Goal: Information Seeking & Learning: Learn about a topic

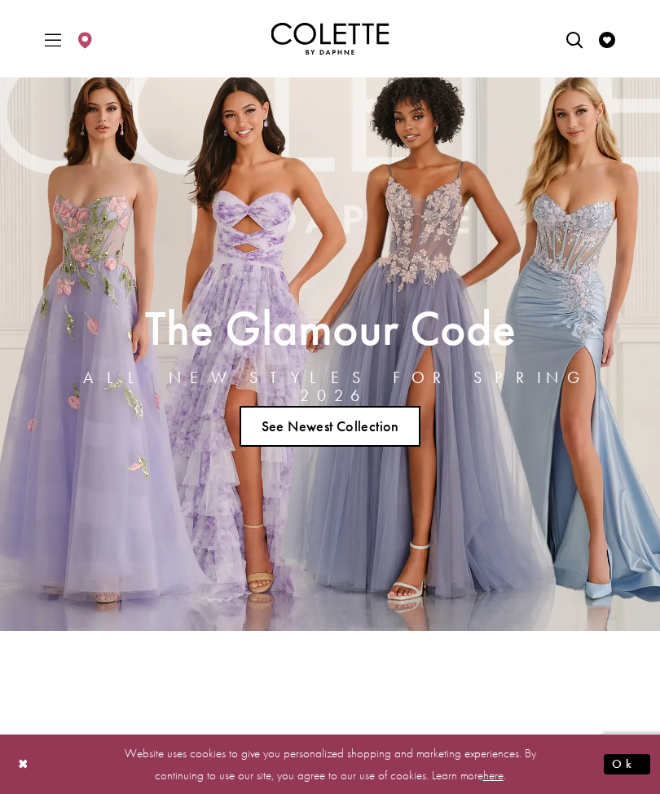
scroll to position [46, 0]
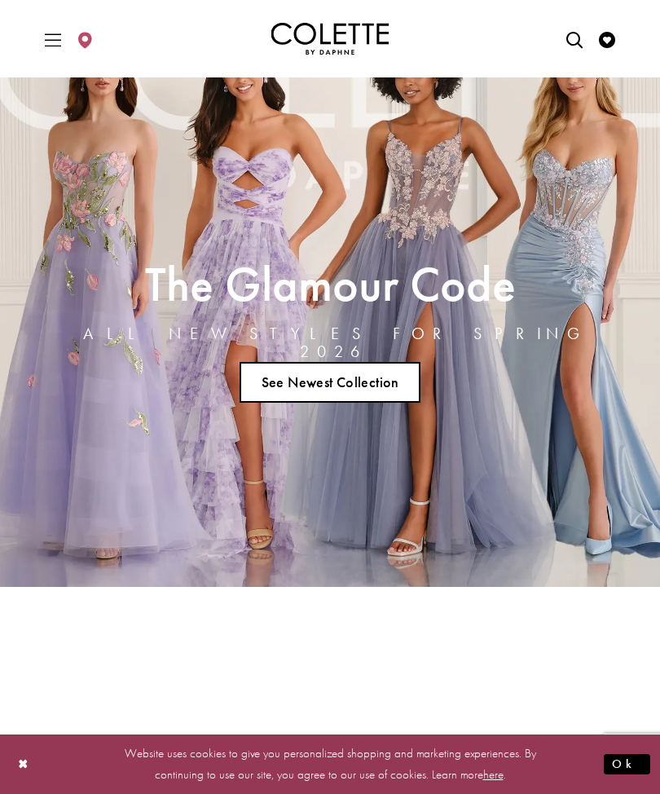
click at [307, 384] on link "See Newest Collection" at bounding box center [330, 382] width 181 height 41
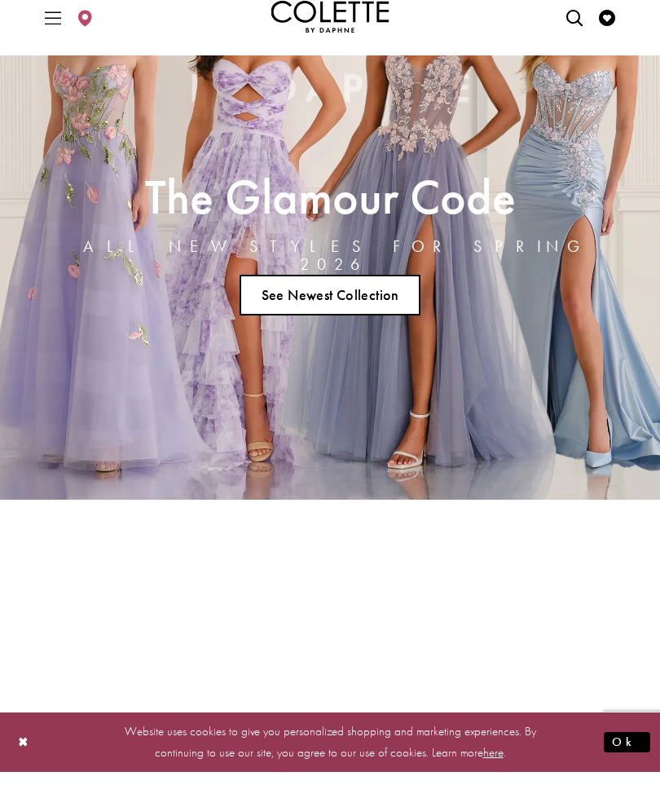
scroll to position [297, 0]
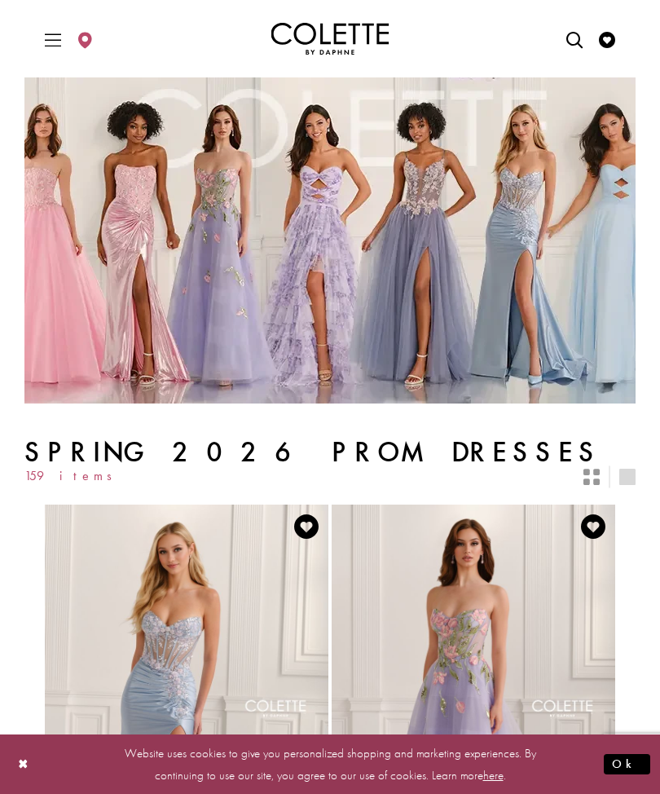
click at [53, 39] on icon "Toggle Main Navigation Menu" at bounding box center [53, 40] width 16 height 16
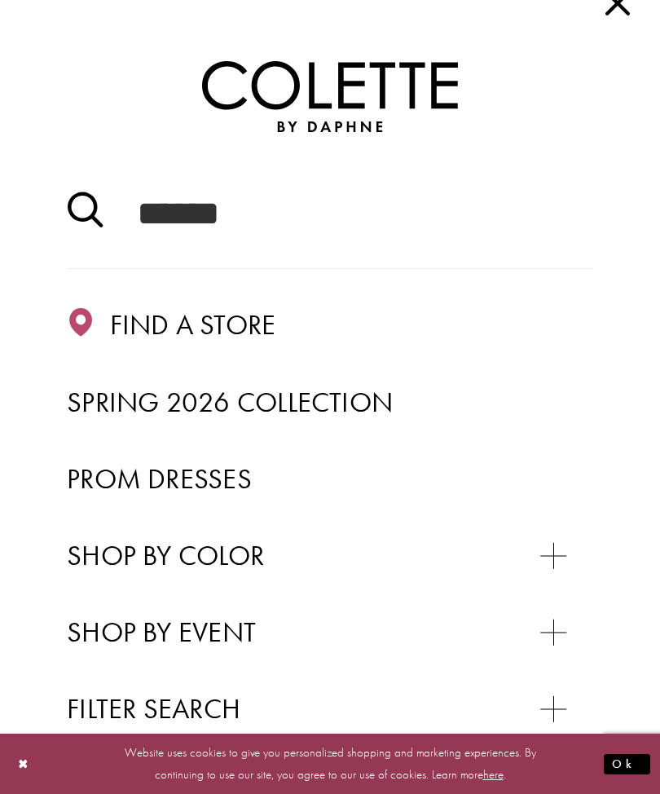
scroll to position [9, 0]
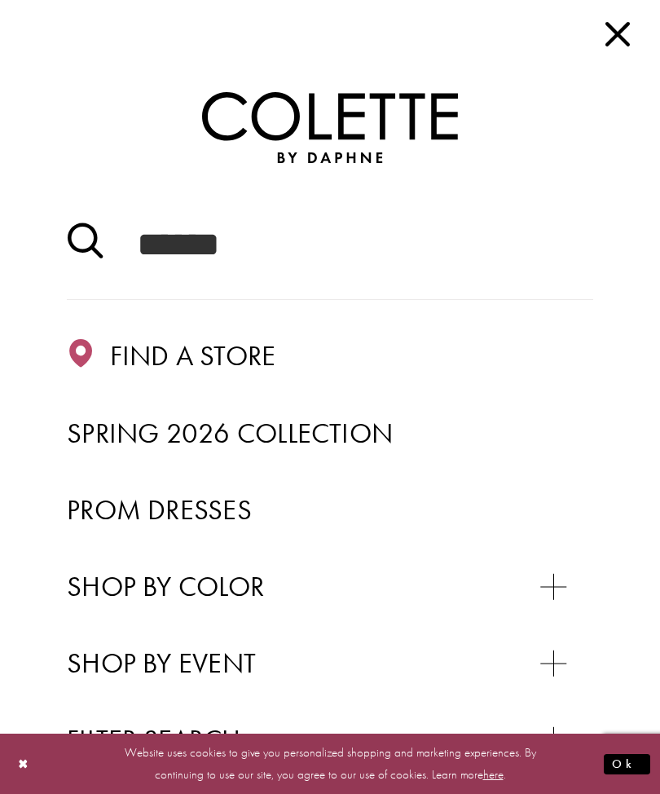
click at [100, 258] on icon "Submit Search" at bounding box center [85, 241] width 35 height 36
click at [152, 241] on input "Search" at bounding box center [330, 244] width 527 height 111
type input "*"
type input "**"
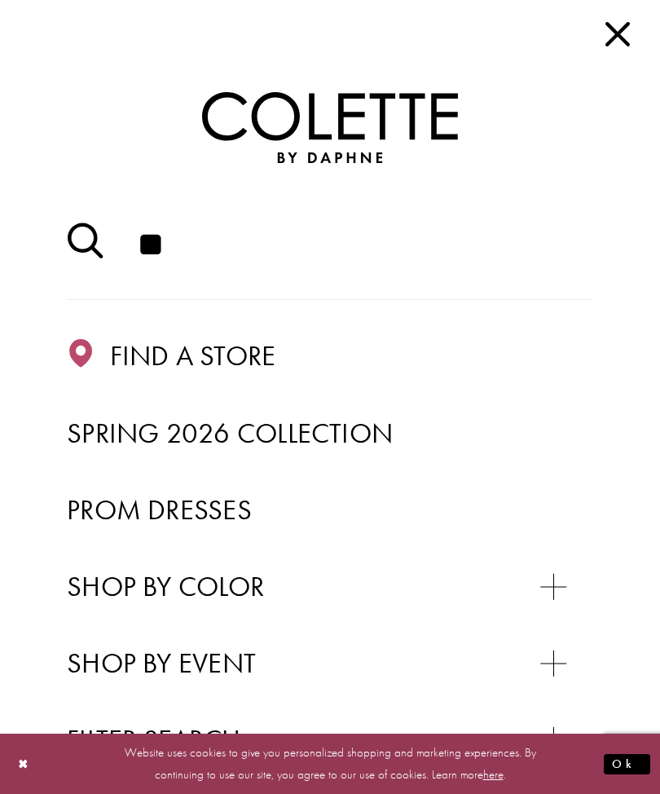
type input "**"
type input "***"
type input "****"
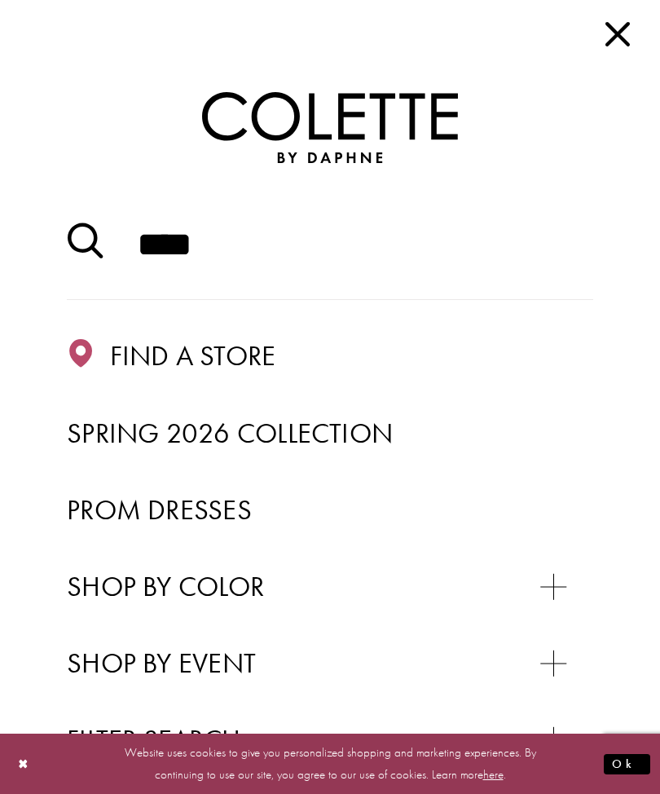
type input "*****"
type input "******"
type input "*******"
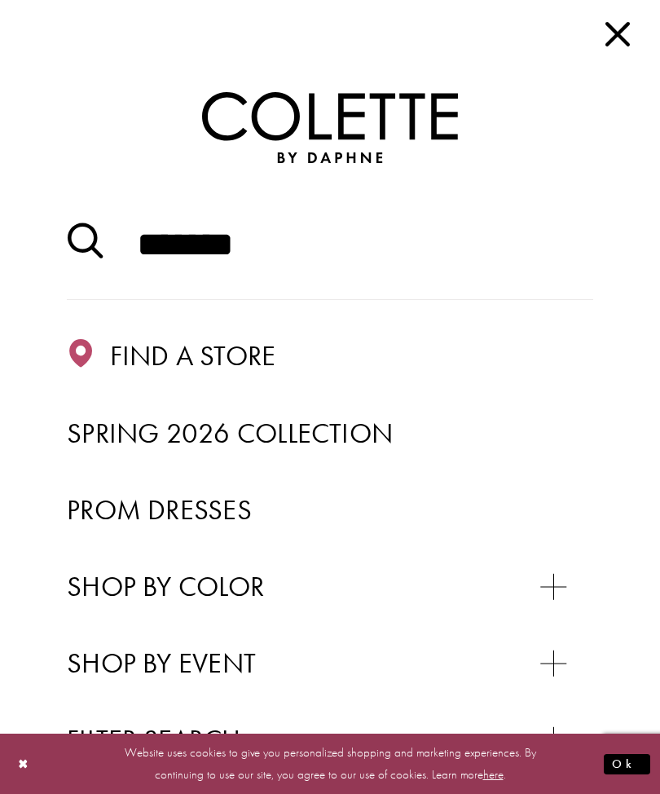
type input "*******"
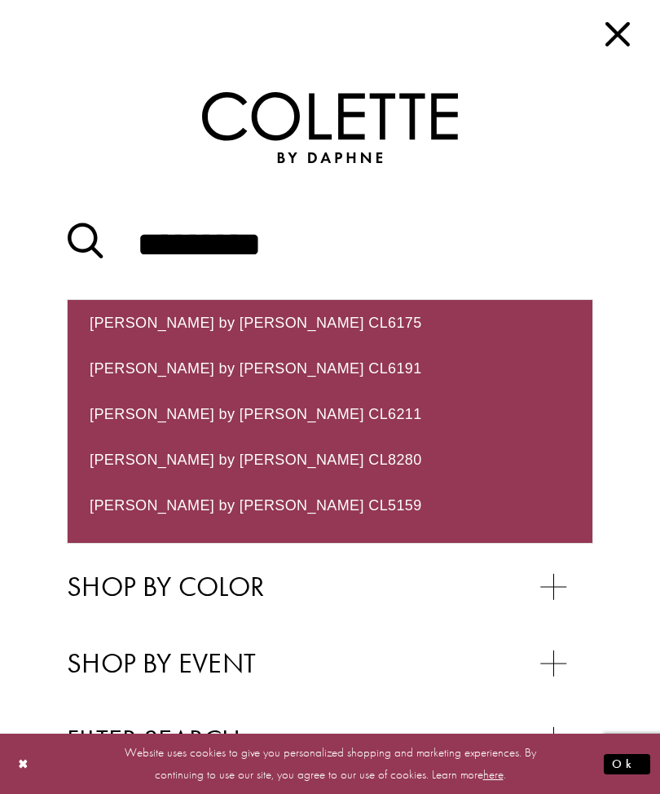
type input "********"
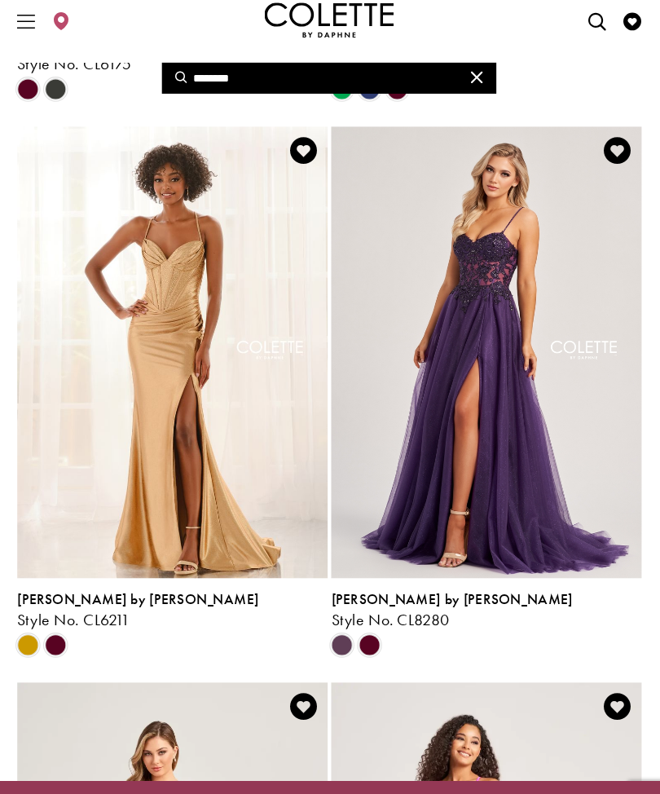
scroll to position [541, 0]
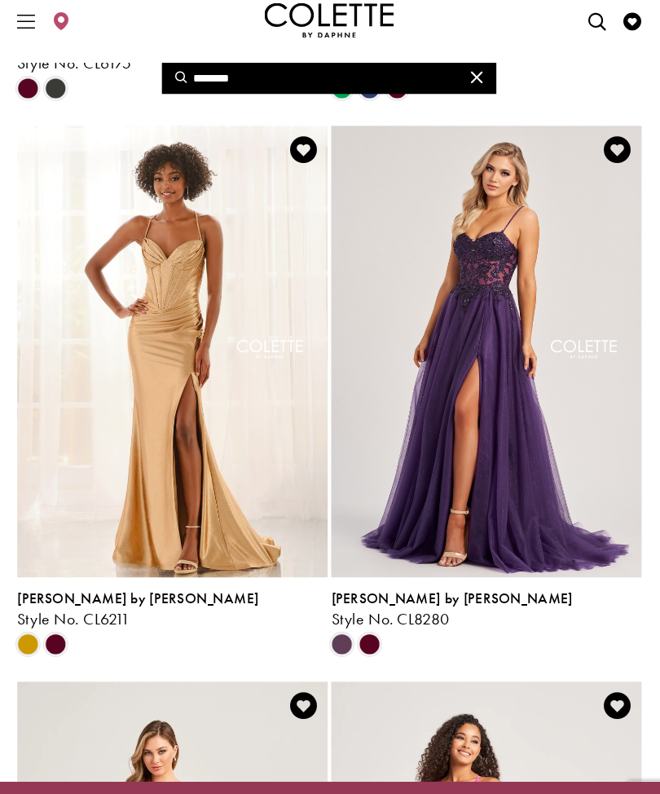
click at [70, 599] on span "Product List" at bounding box center [80, 609] width 20 height 20
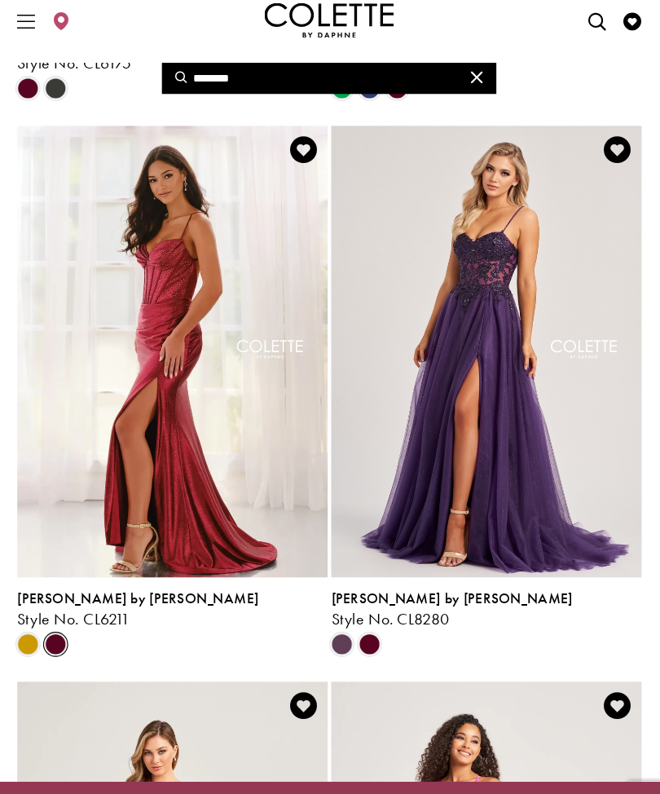
scroll to position [544, 0]
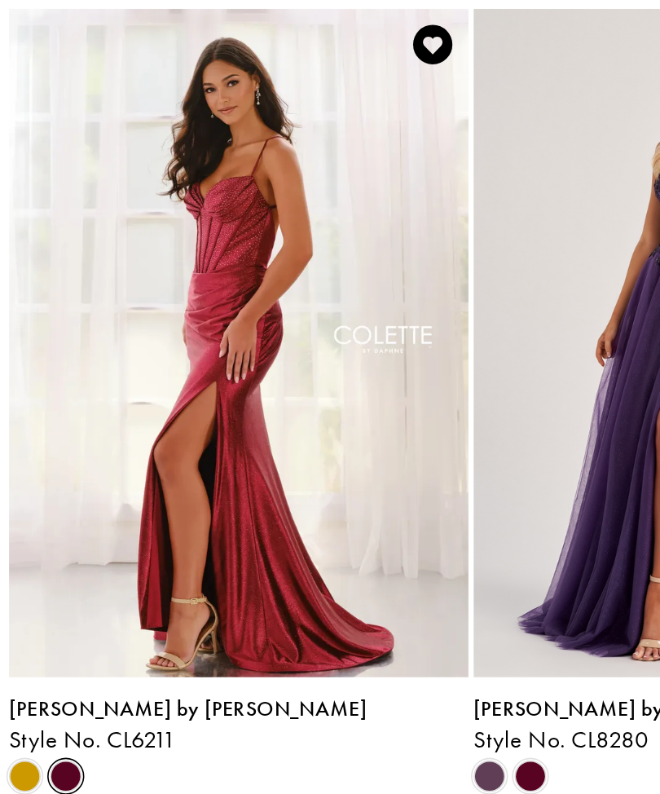
click at [114, 268] on img "Visit Colette by Daphne Style No. CL6211 Page" at bounding box center [187, 338] width 284 height 413
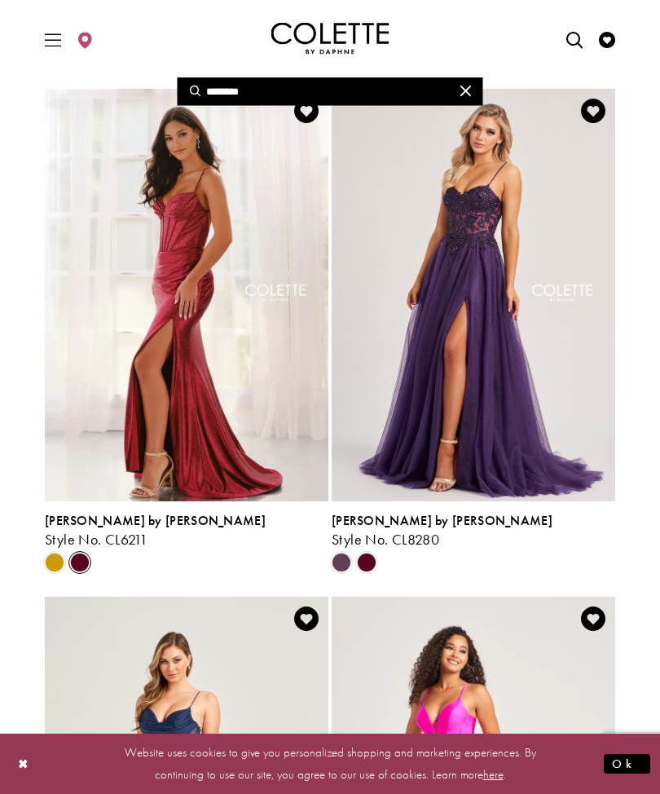
scroll to position [588, 0]
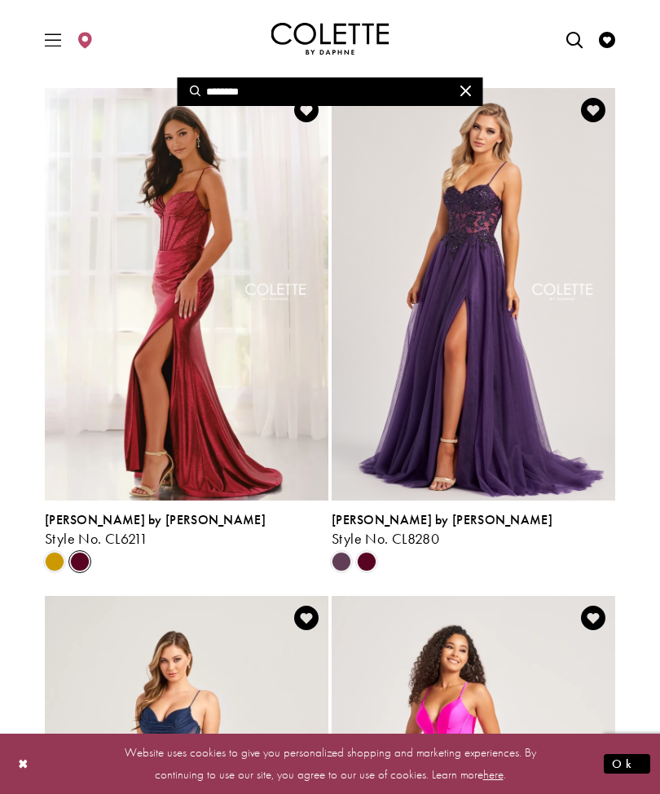
click at [367, 561] on span "Product List" at bounding box center [367, 562] width 20 height 20
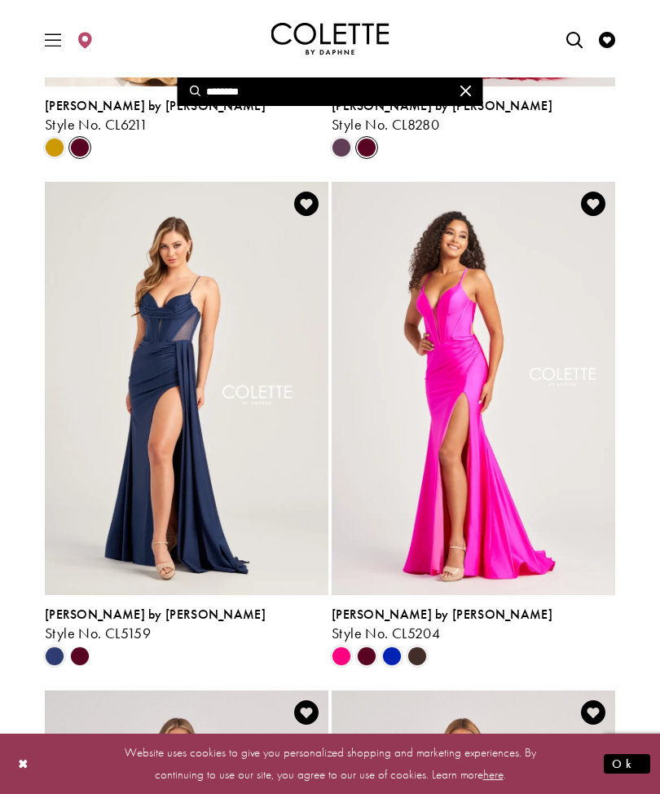
scroll to position [1002, 0]
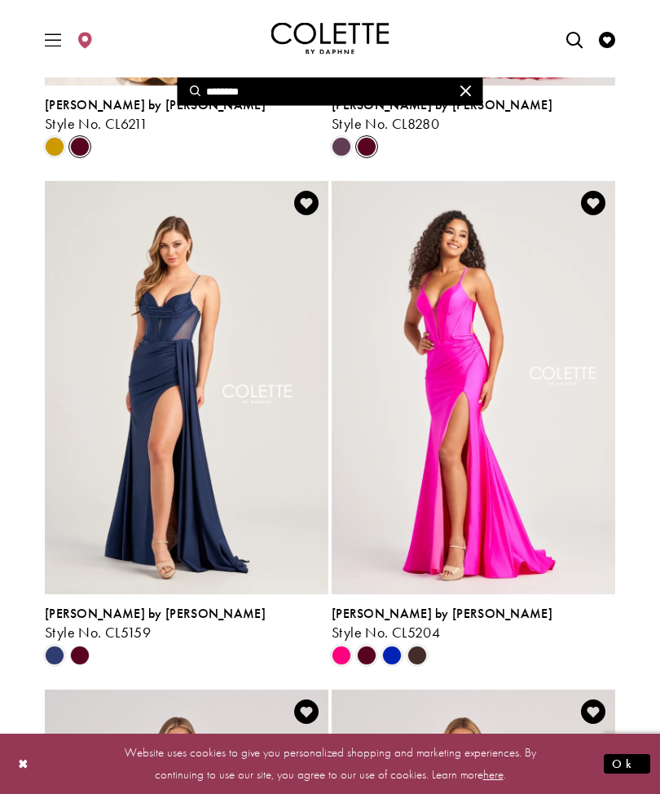
click at [82, 653] on polygon "Product List" at bounding box center [79, 655] width 25 height 25
click at [78, 653] on polygon "Product List" at bounding box center [79, 655] width 25 height 25
click at [75, 646] on polygon "Product List" at bounding box center [79, 655] width 25 height 25
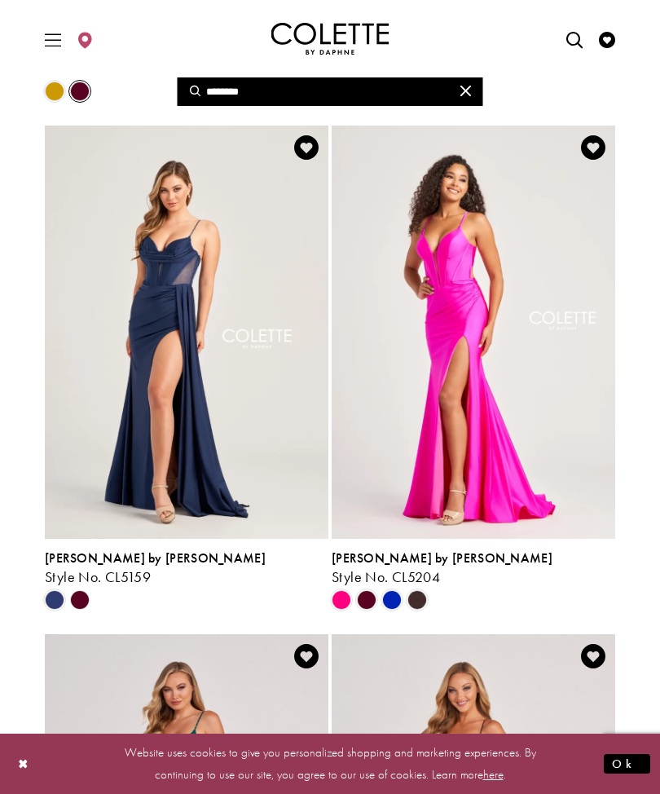
scroll to position [1053, 0]
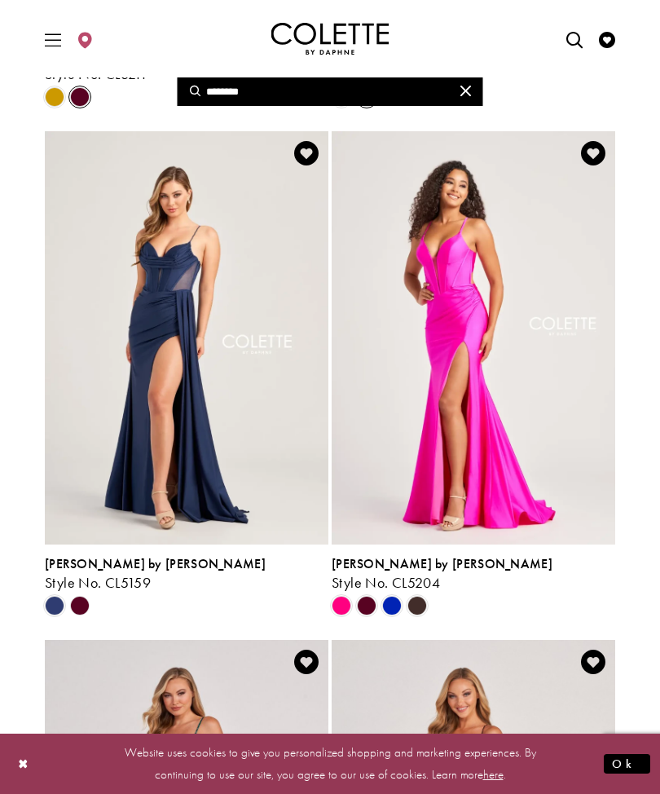
click at [366, 606] on span "Product List" at bounding box center [367, 606] width 20 height 20
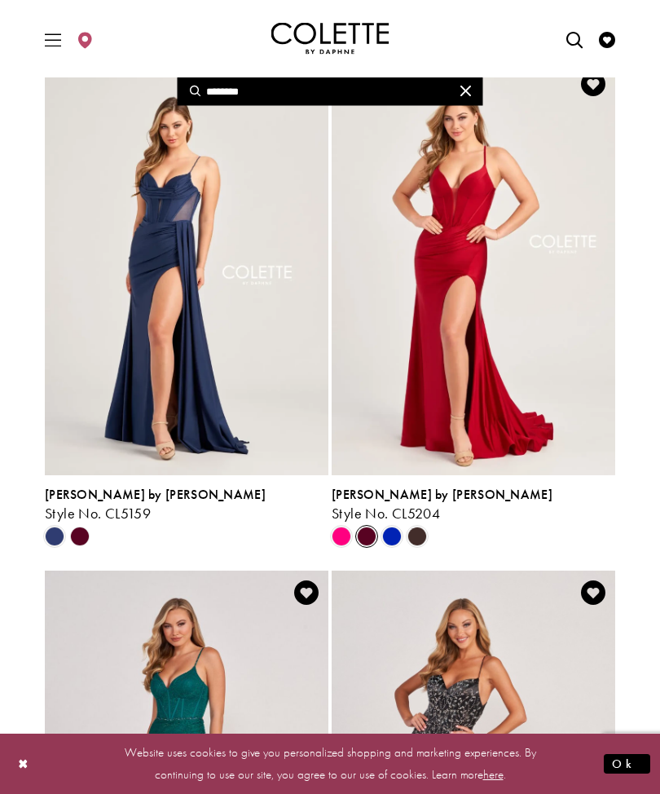
scroll to position [1126, 0]
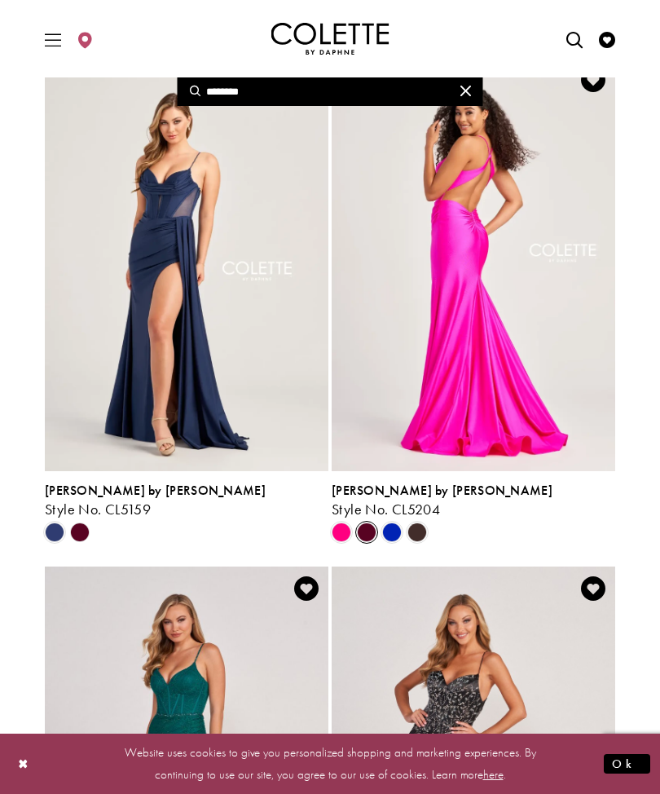
click at [83, 531] on polygon "Product List" at bounding box center [79, 531] width 25 height 25
click at [77, 523] on icon "Product List" at bounding box center [80, 533] width 20 height 20
click at [78, 527] on polygon "Product List" at bounding box center [79, 531] width 25 height 25
click at [80, 542] on div "Product List" at bounding box center [79, 531] width 25 height 25
click at [79, 489] on span "Colette by Daphne" at bounding box center [155, 490] width 221 height 17
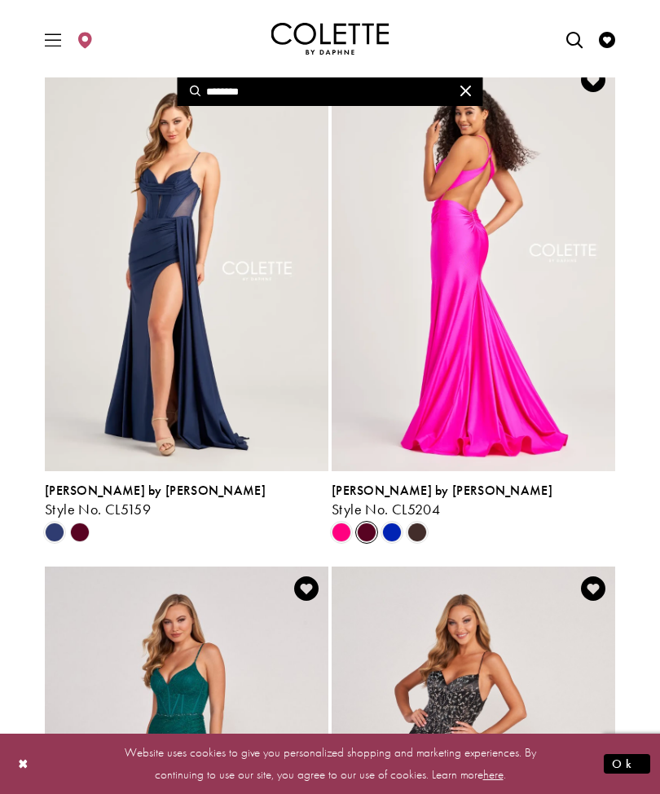
click at [85, 524] on polygon "Product List" at bounding box center [79, 531] width 25 height 25
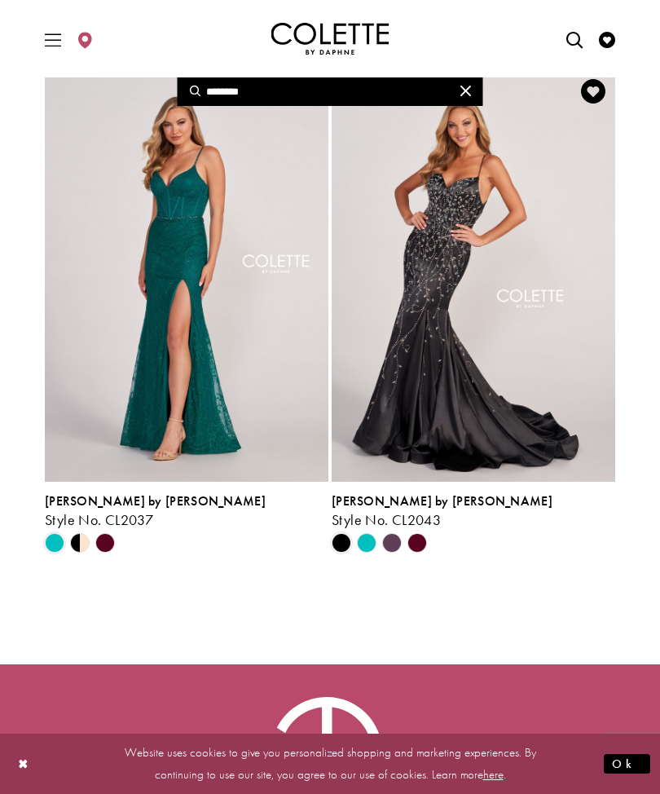
scroll to position [1626, 0]
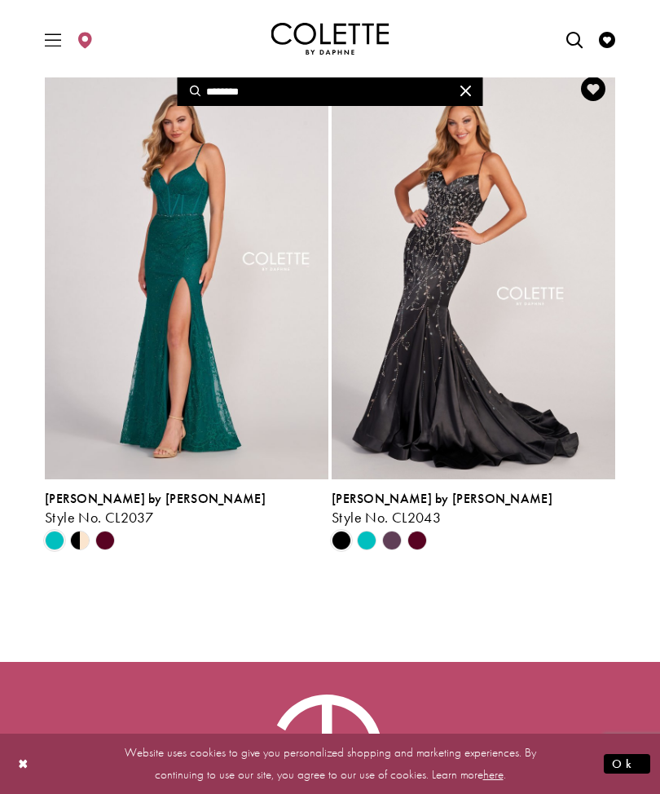
click at [106, 541] on polygon "Product List" at bounding box center [104, 539] width 25 height 25
click at [97, 539] on polygon "Product List" at bounding box center [104, 539] width 25 height 25
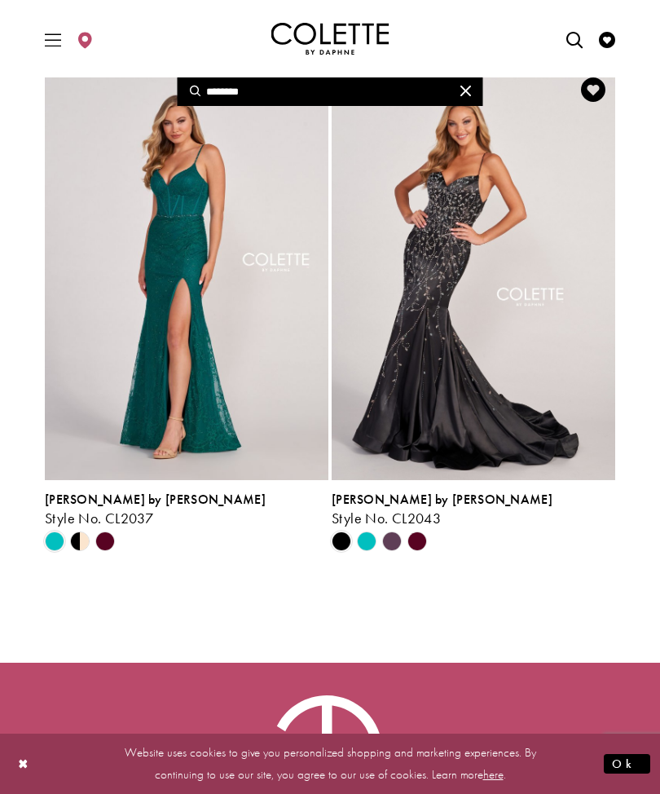
click at [85, 505] on span "Colette by Daphne" at bounding box center [155, 499] width 221 height 17
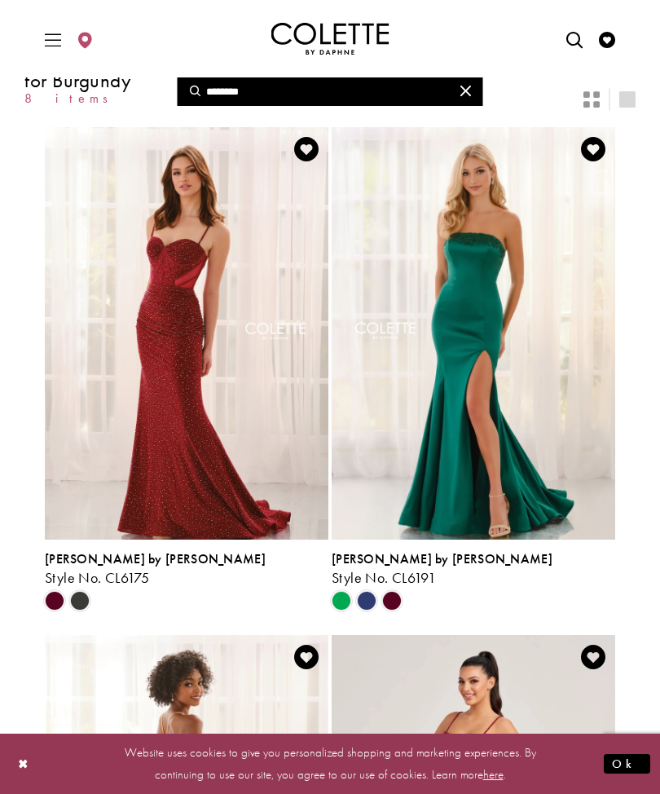
scroll to position [0, 0]
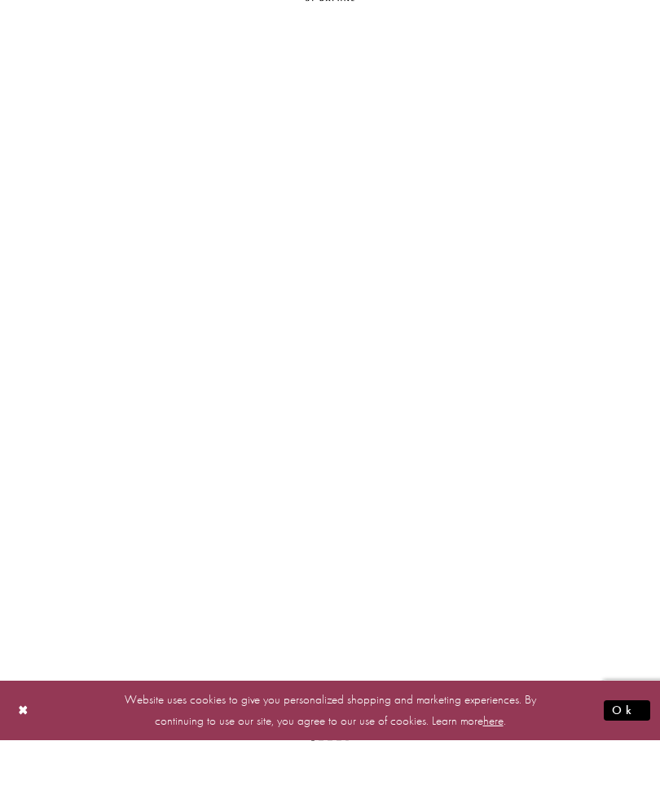
scroll to position [264, 0]
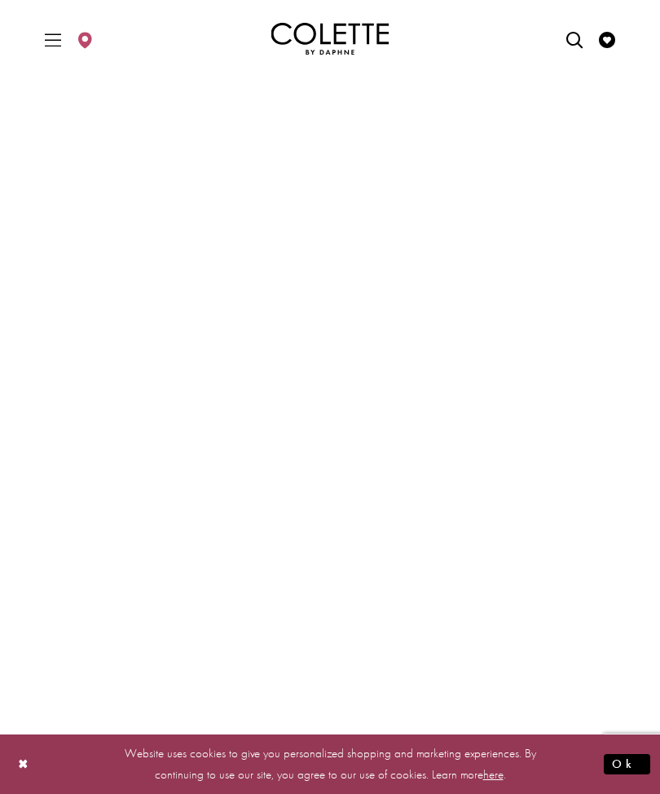
click at [639, 768] on button "Ok" at bounding box center [627, 764] width 46 height 20
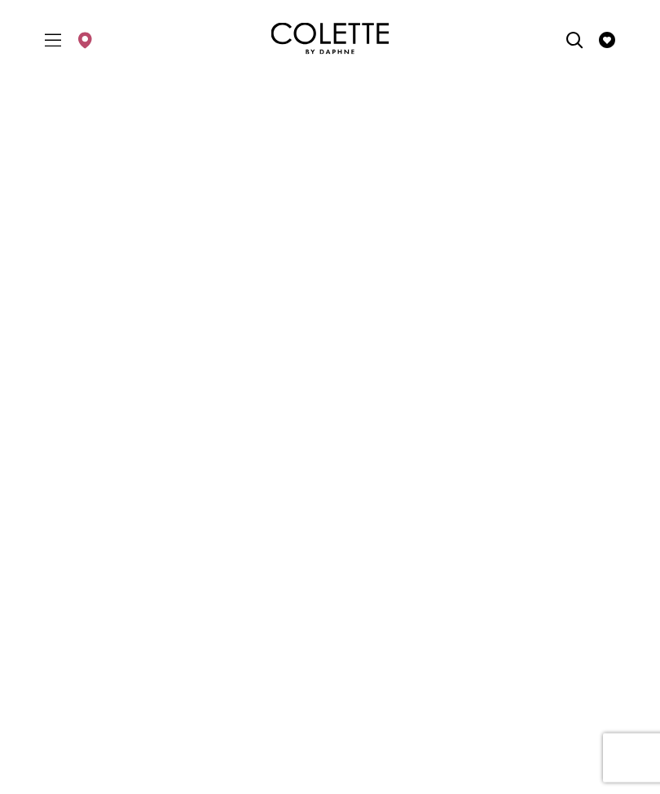
scroll to position [0, 0]
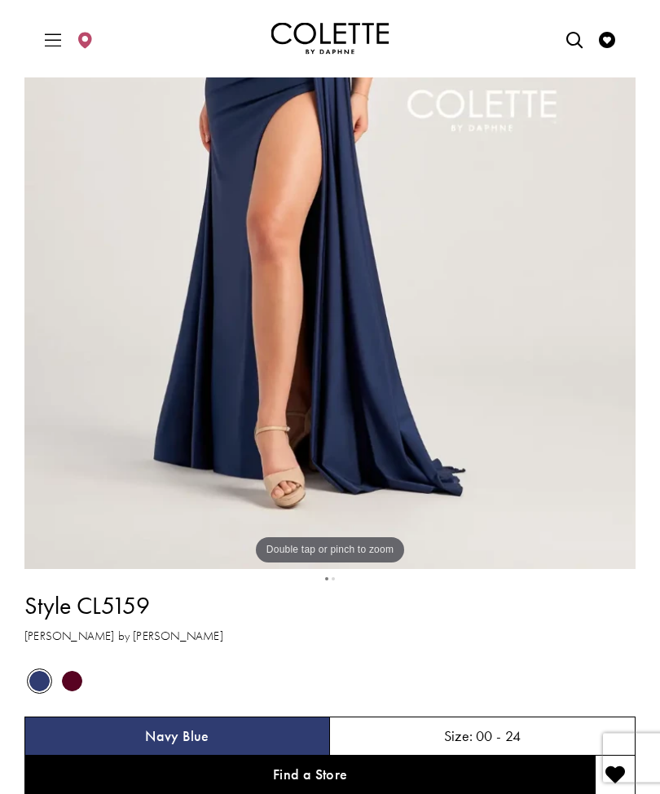
click at [65, 674] on span "Product color controls state depends on size chosen" at bounding box center [72, 682] width 20 height 20
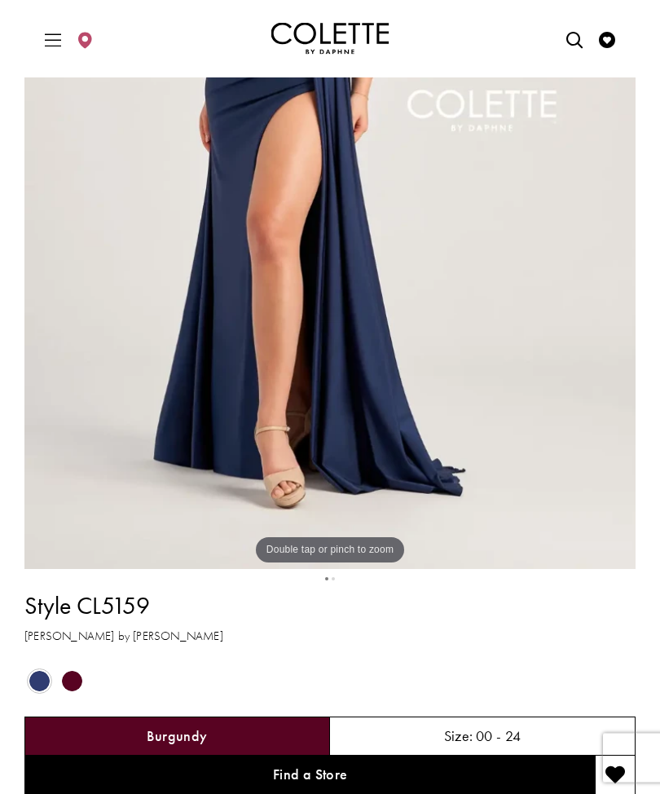
scroll to position [426, 0]
click at [158, 737] on h5 "Burgundy" at bounding box center [177, 736] width 60 height 16
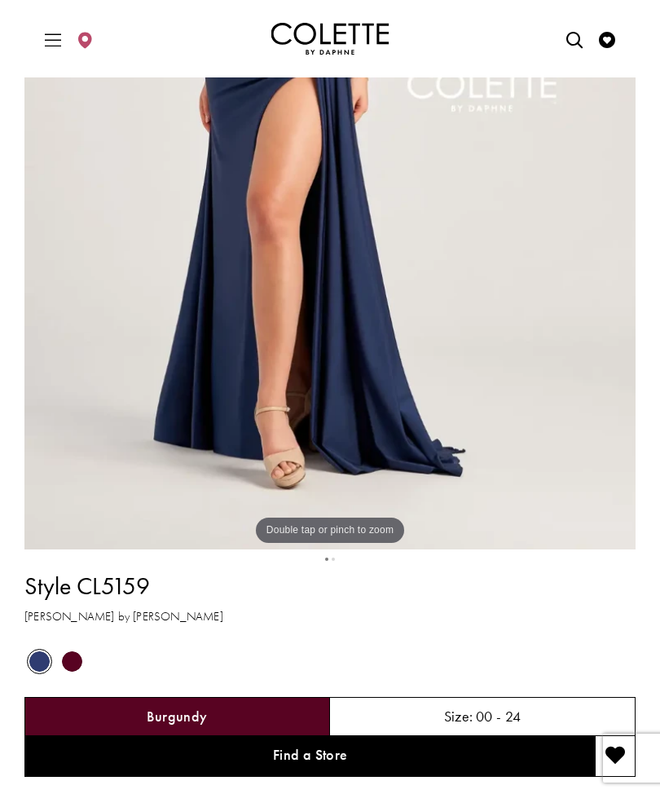
scroll to position [492, 0]
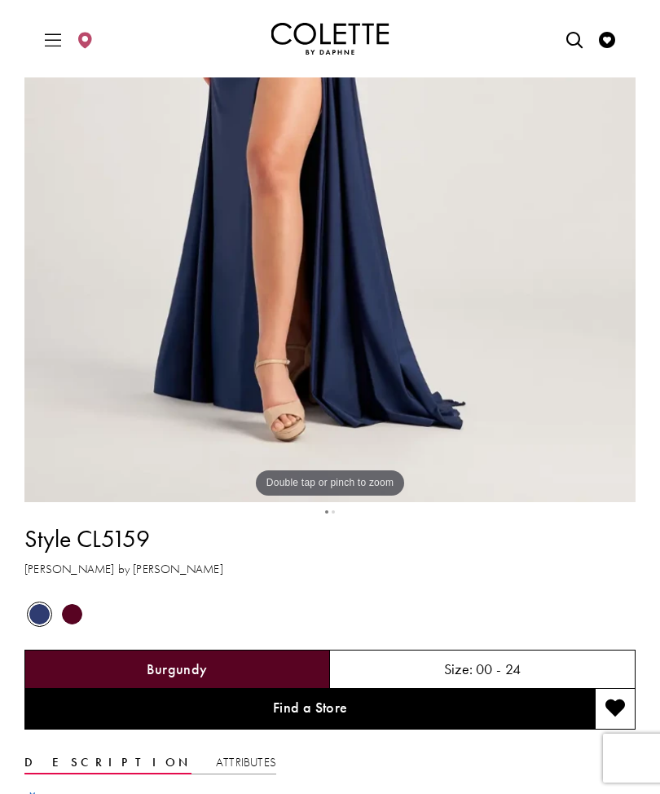
click at [168, 668] on h5 "Burgundy" at bounding box center [177, 669] width 60 height 16
click at [128, 665] on div "Burgundy" at bounding box center [177, 669] width 306 height 39
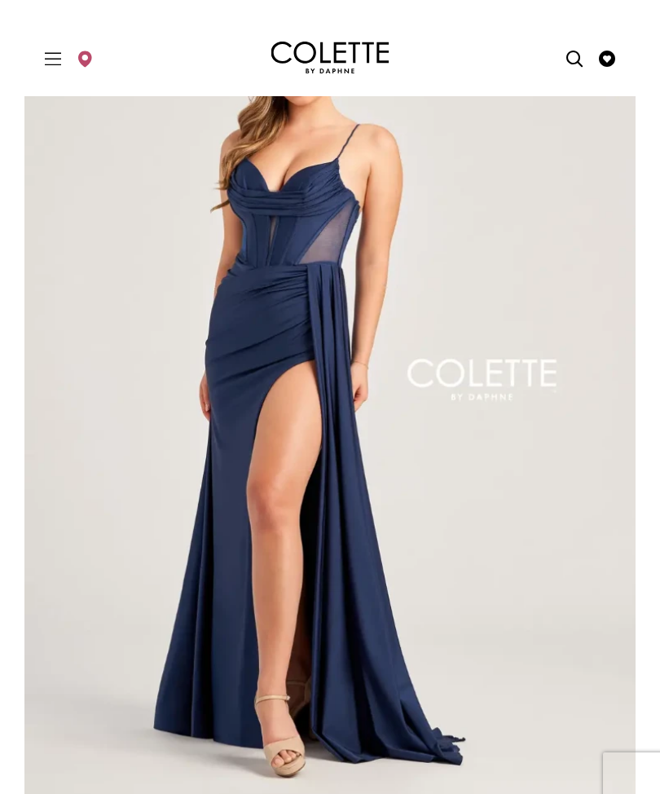
scroll to position [0, 0]
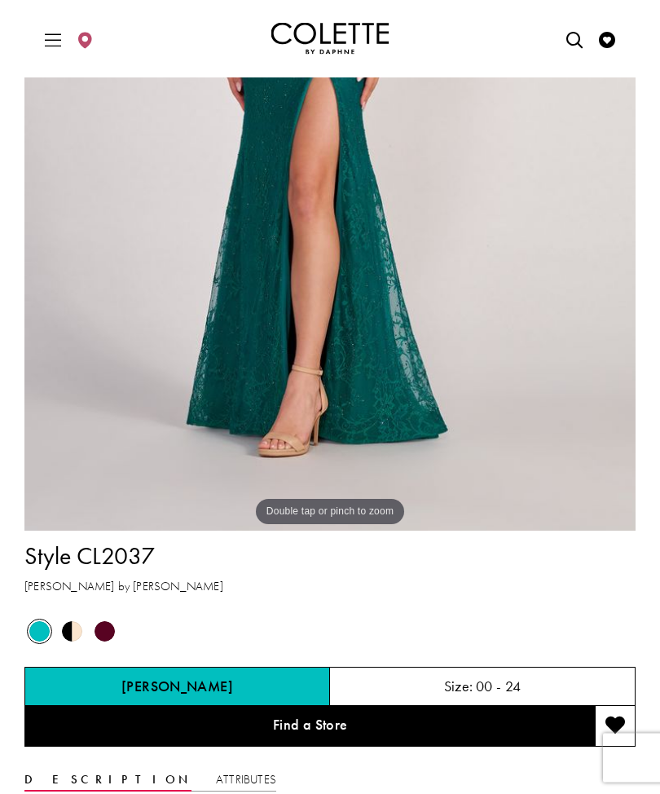
click at [104, 627] on span "Product color controls state depends on size chosen" at bounding box center [105, 632] width 20 height 20
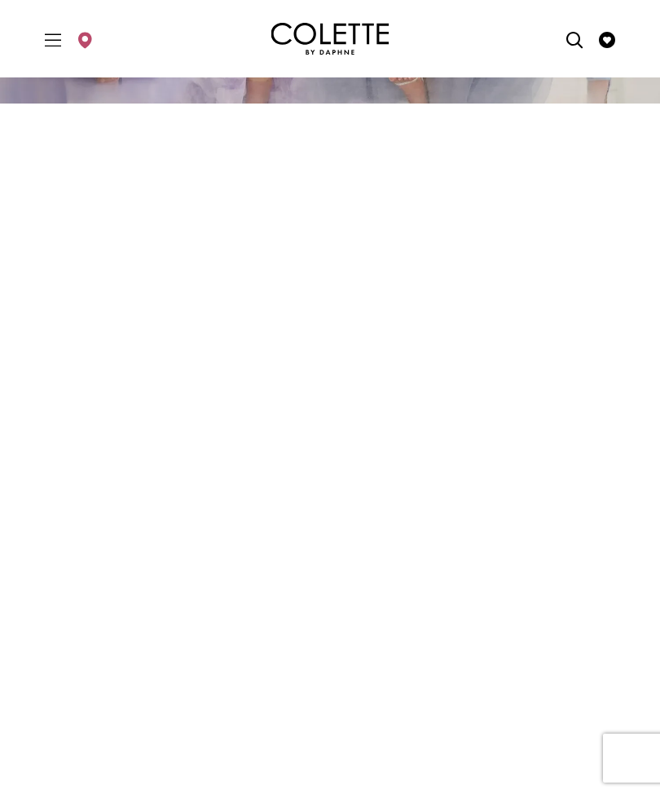
scroll to position [571, 0]
